Goal: Information Seeking & Learning: Learn about a topic

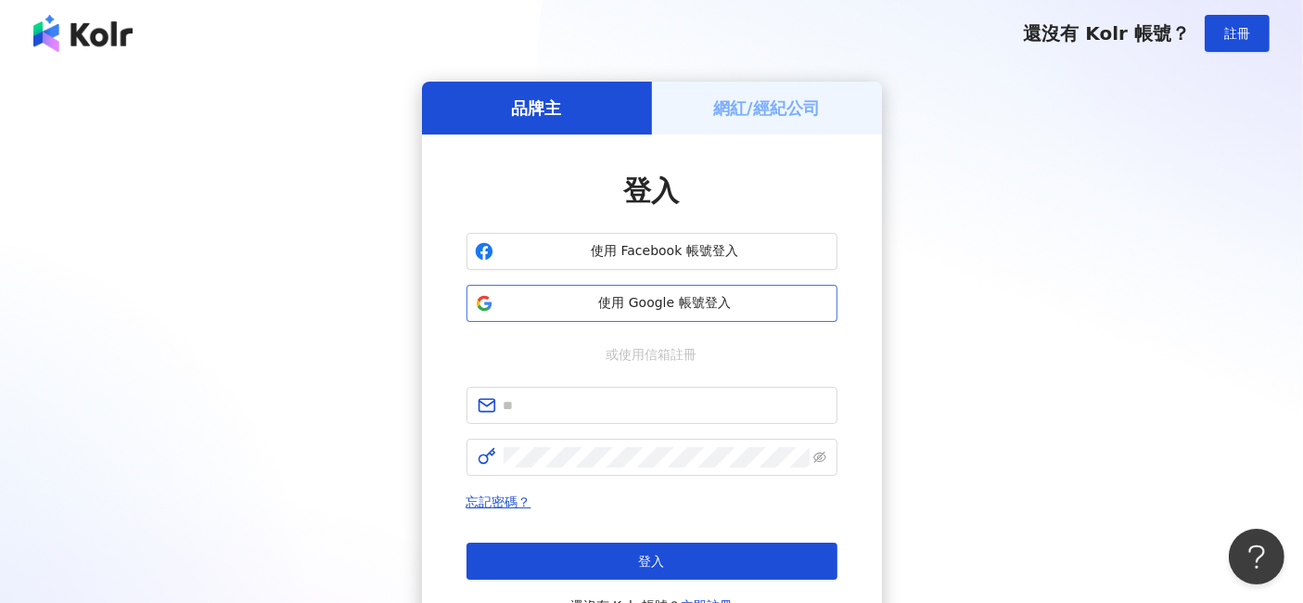
click at [721, 298] on span "使用 Google 帳號登入" at bounding box center [665, 303] width 328 height 19
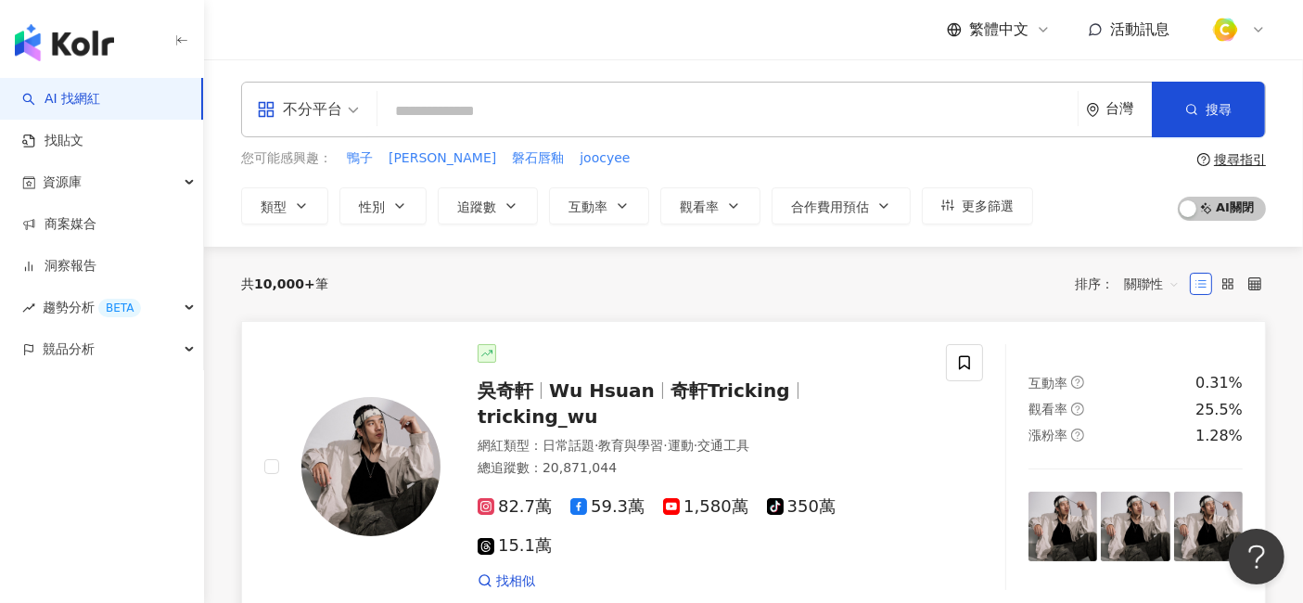
click at [681, 384] on span "奇軒Tricking" at bounding box center [731, 390] width 120 height 22
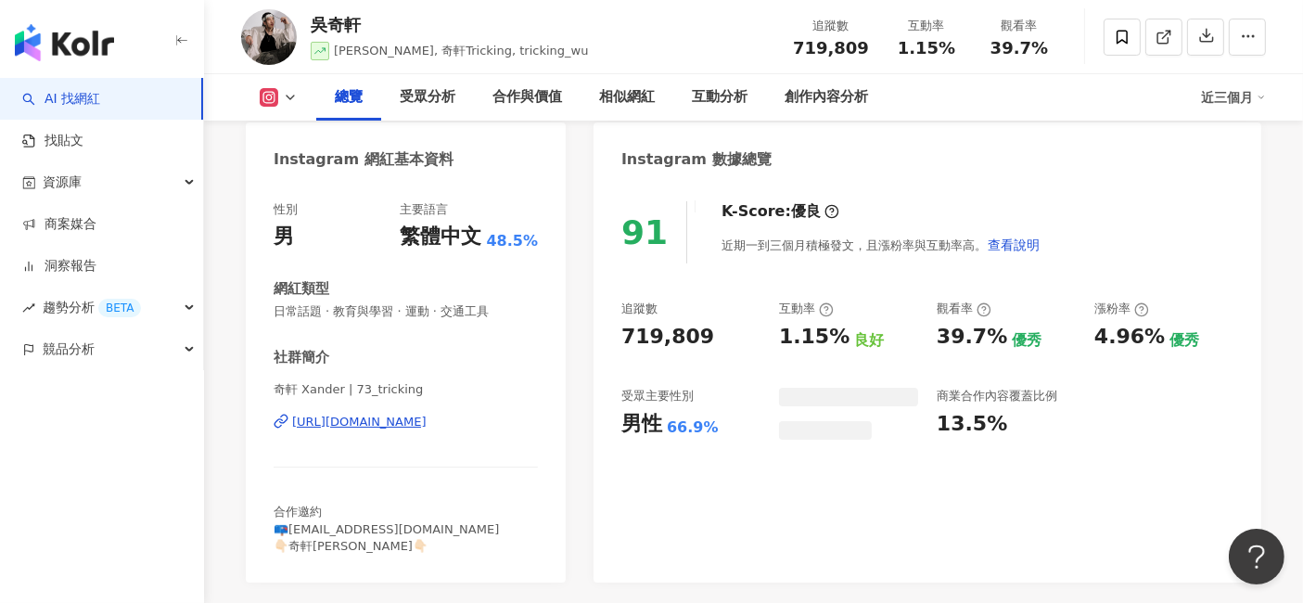
scroll to position [1133, 0]
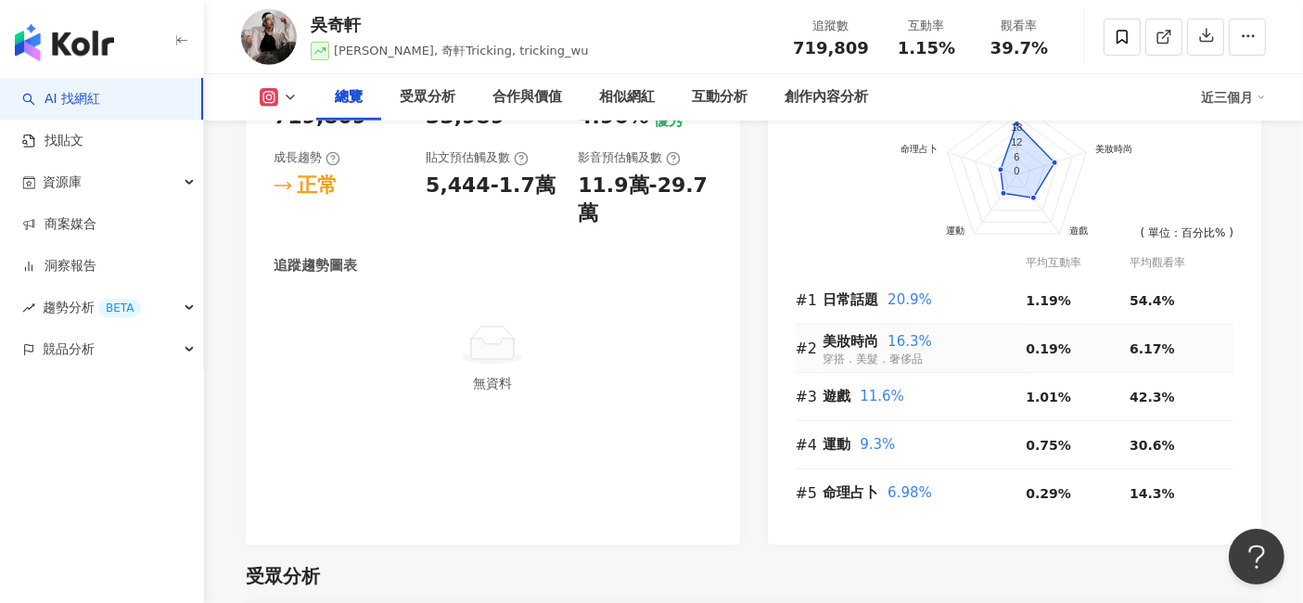
drag, startPoint x: 1122, startPoint y: 348, endPoint x: 1166, endPoint y: 342, distance: 43.9
click at [1166, 343] on tr "#2 美妝時尚 16.3% 穿搭．美髮．奢侈品 0.19% 6.17%" at bounding box center [1015, 349] width 439 height 48
